Goal: Communication & Community: Participate in discussion

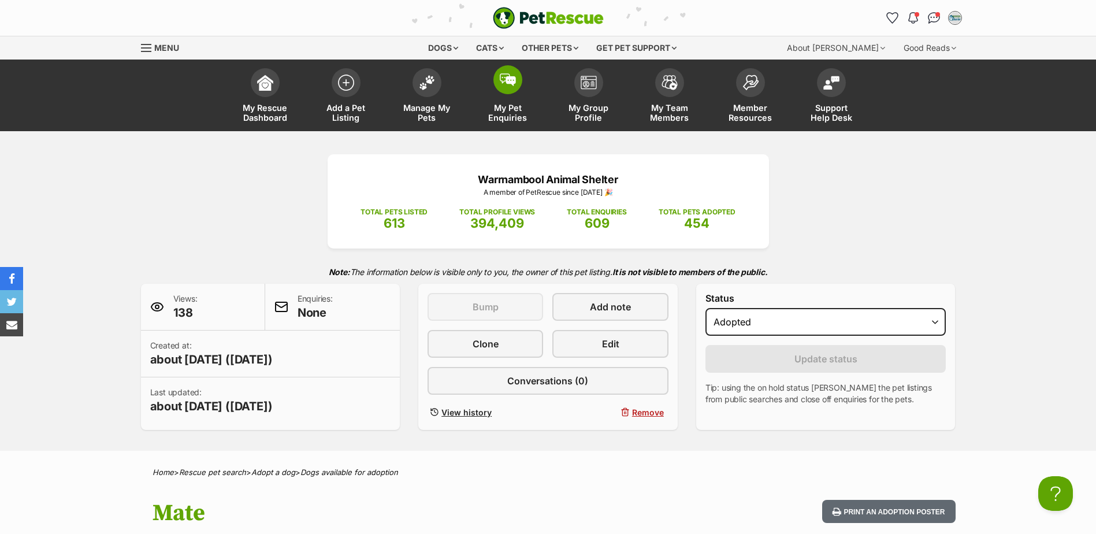
click at [498, 72] on span at bounding box center [507, 79] width 29 height 29
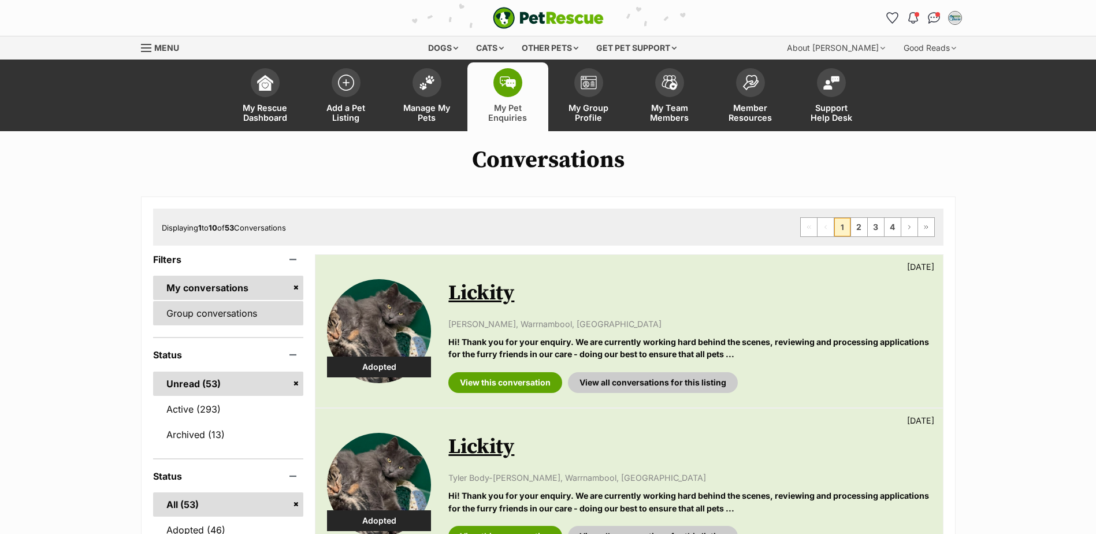
click at [228, 306] on link "Group conversations" at bounding box center [228, 313] width 151 height 24
